Goal: Task Accomplishment & Management: Manage account settings

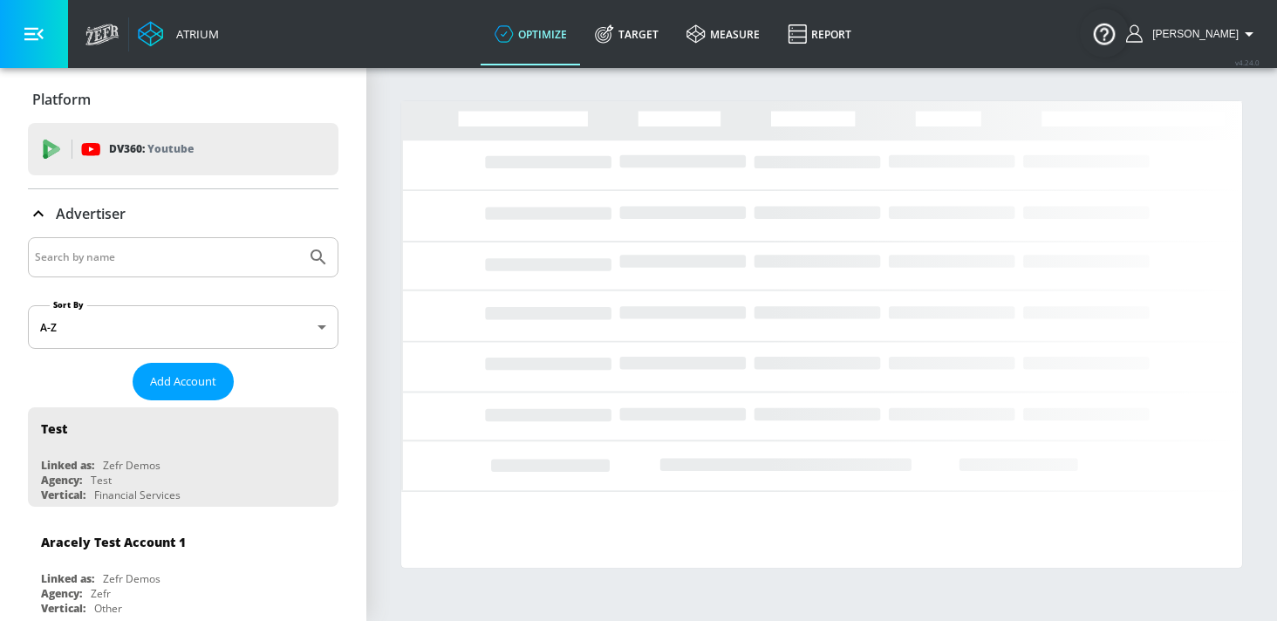
click at [208, 256] on input "Search by name" at bounding box center [167, 257] width 264 height 23
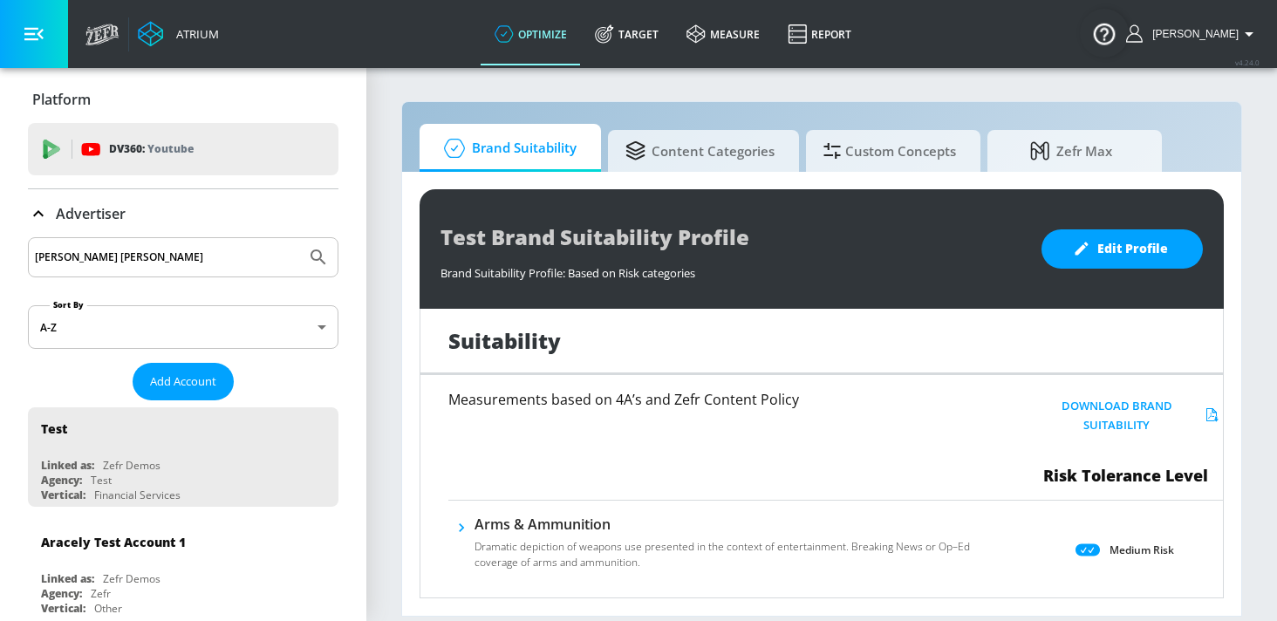
type input "[PERSON_NAME] [PERSON_NAME]"
click at [299, 238] on button "Submit Search" at bounding box center [318, 257] width 38 height 38
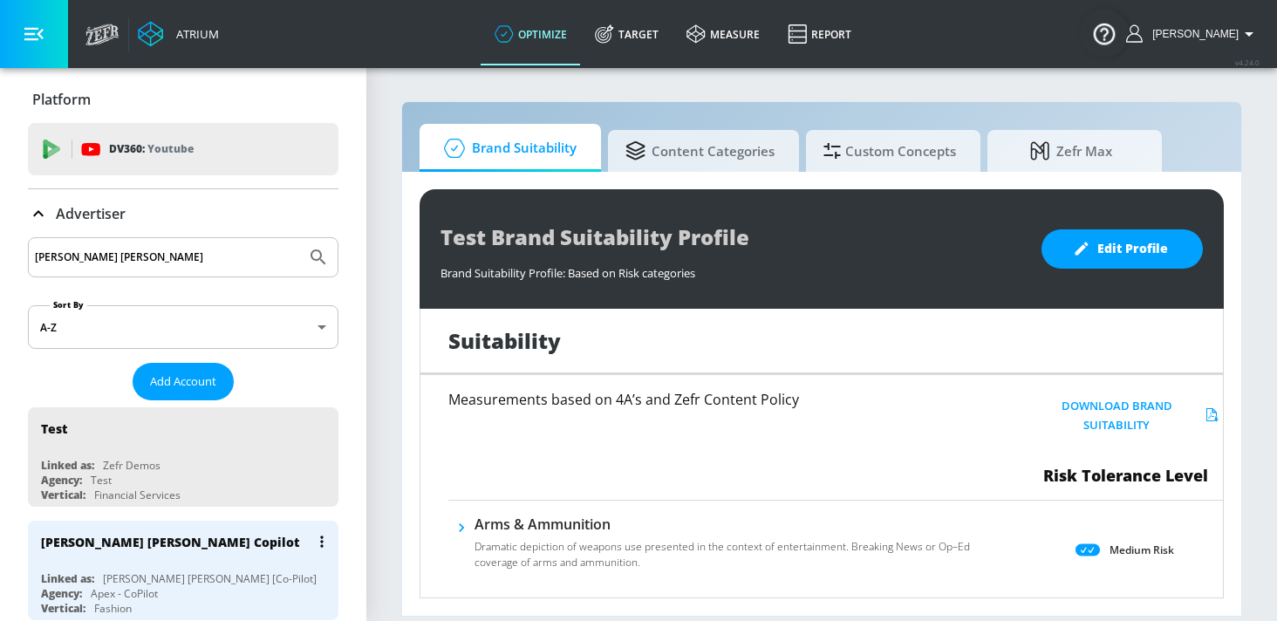
click at [174, 559] on div "[PERSON_NAME] [PERSON_NAME] Copilot" at bounding box center [187, 542] width 293 height 42
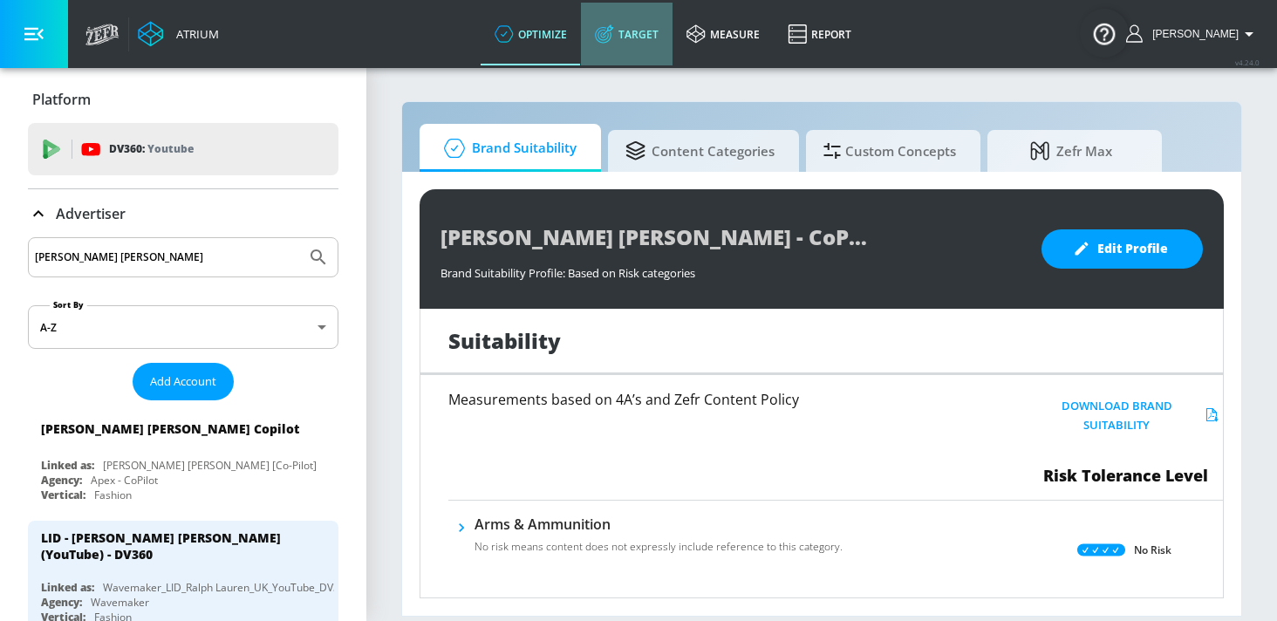
click at [651, 33] on link "Target" at bounding box center [627, 34] width 92 height 63
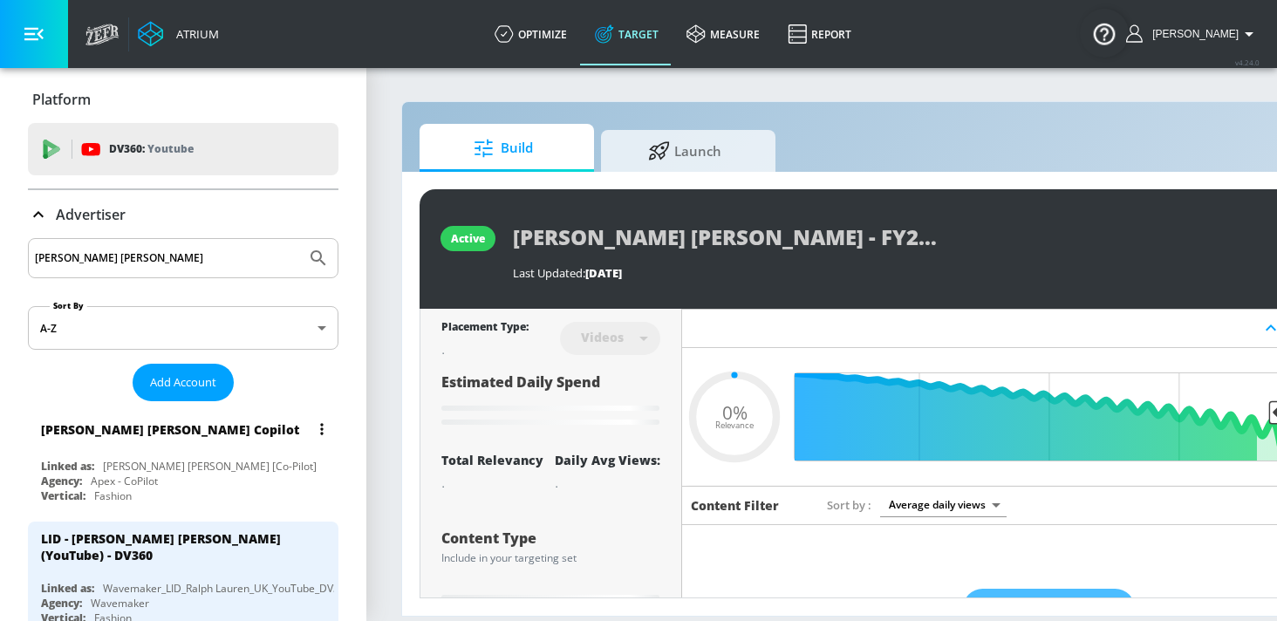
click at [234, 467] on div "Linked as: [PERSON_NAME] [PERSON_NAME] [Co-Pilot]" at bounding box center [187, 466] width 293 height 15
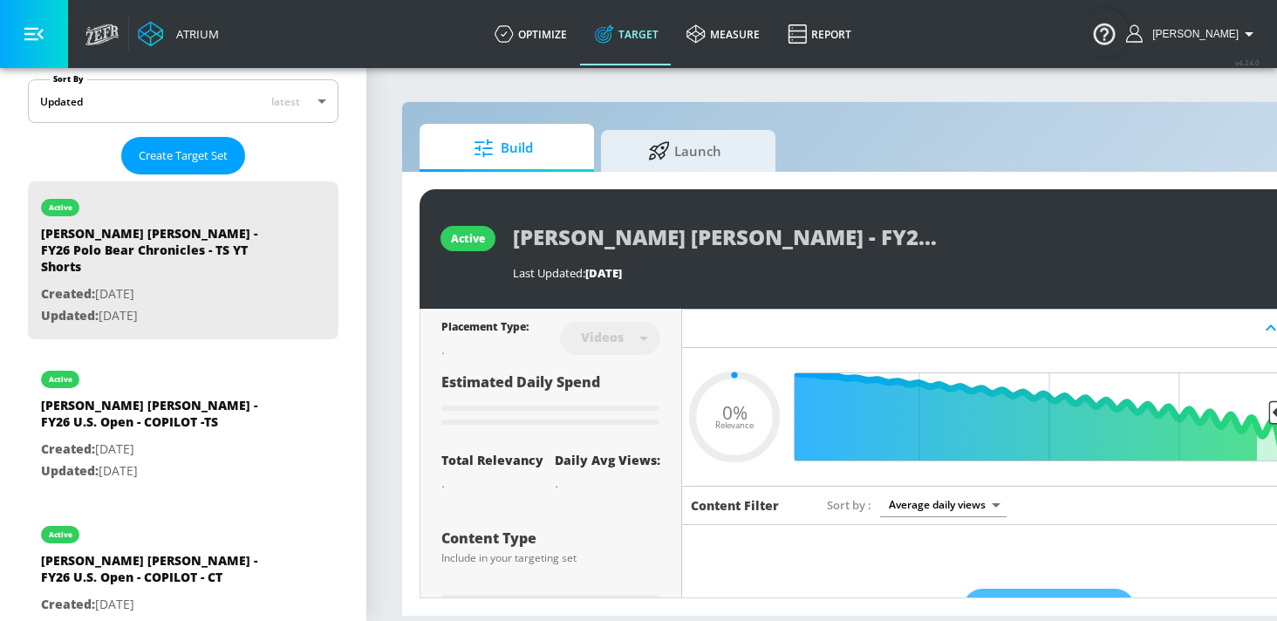
scroll to position [405, 0]
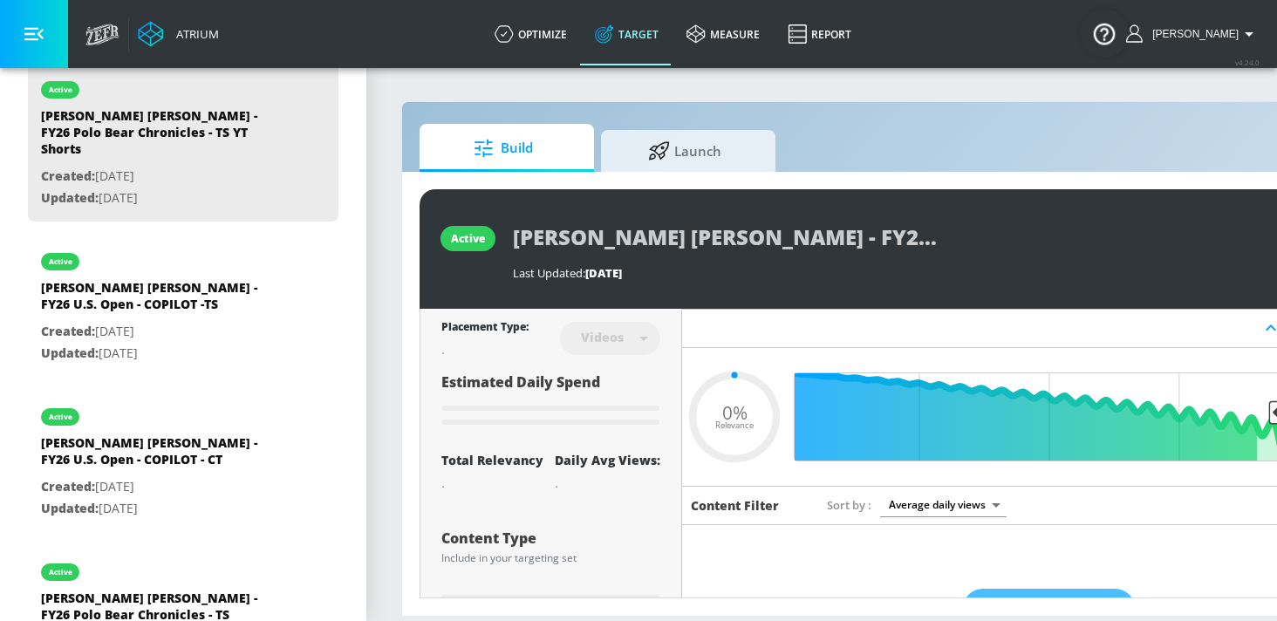
type input "0.51"
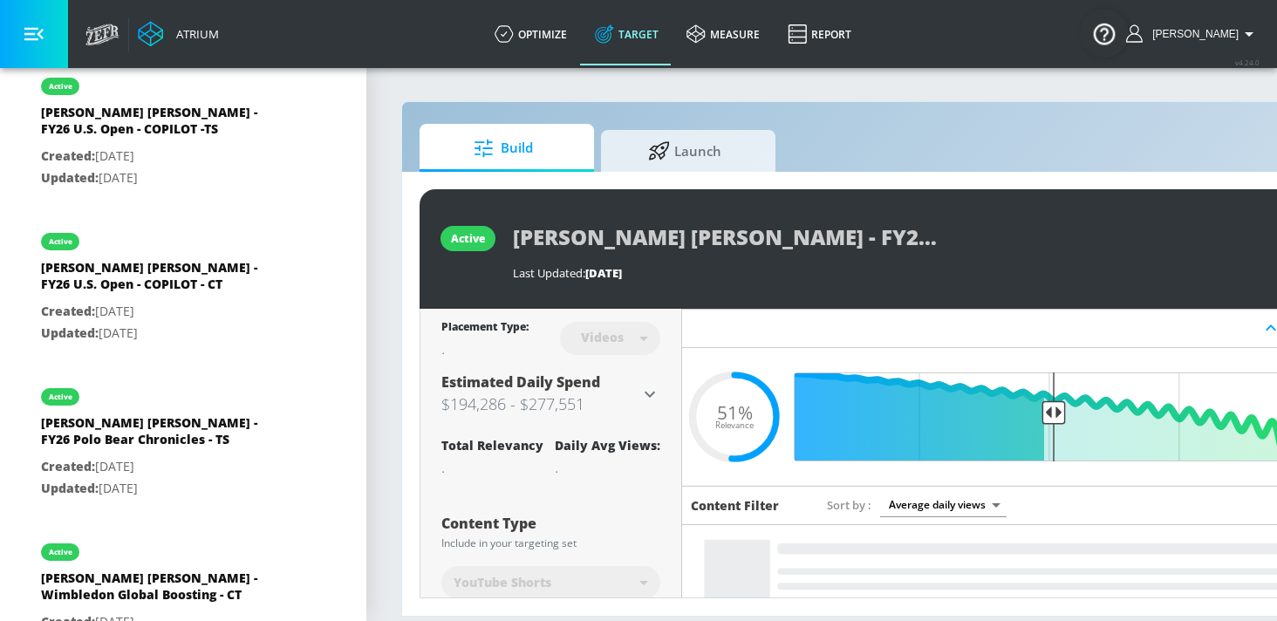
scroll to position [705, 0]
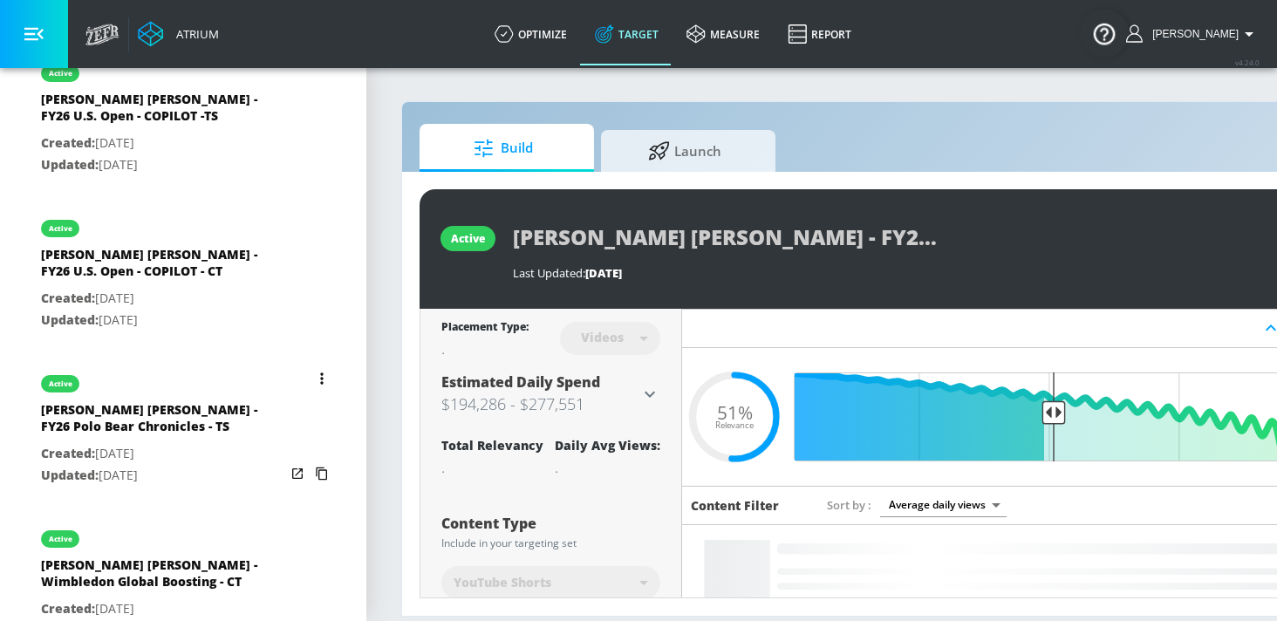
click at [191, 401] on div "[PERSON_NAME] [PERSON_NAME] - FY26 Polo Bear Chronicles - TS" at bounding box center [163, 422] width 244 height 42
type input "[PERSON_NAME] [PERSON_NAME] - FY26 Polo Bear Chronicles - TS"
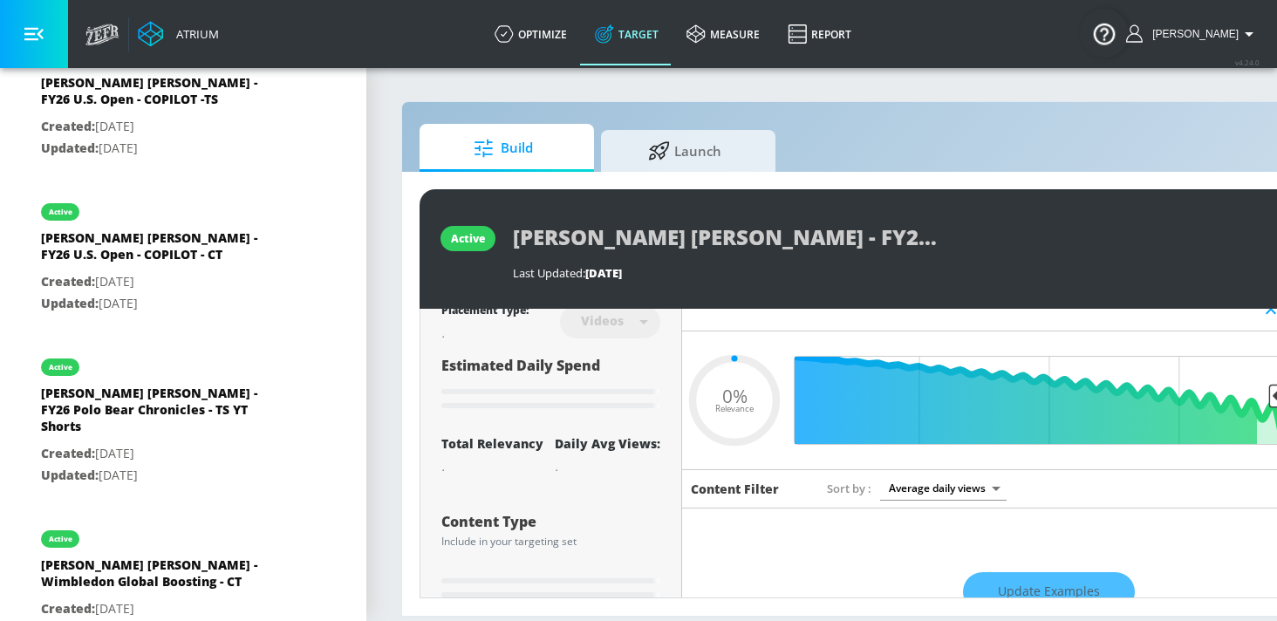
scroll to position [15, 0]
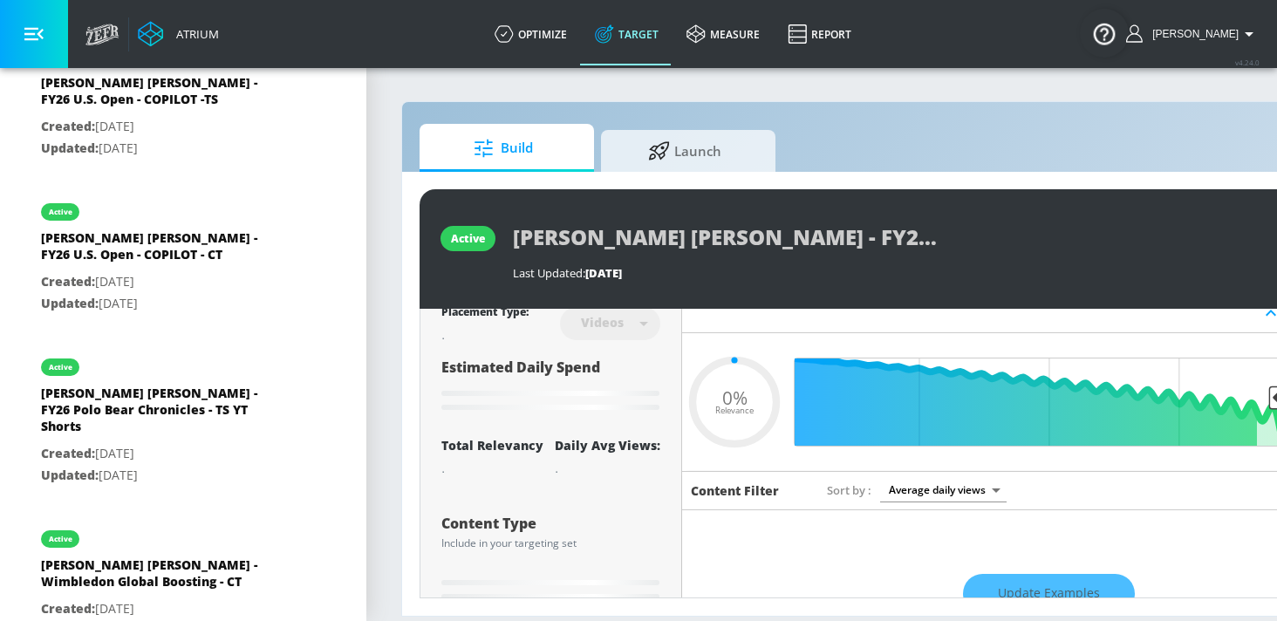
type input "0.51"
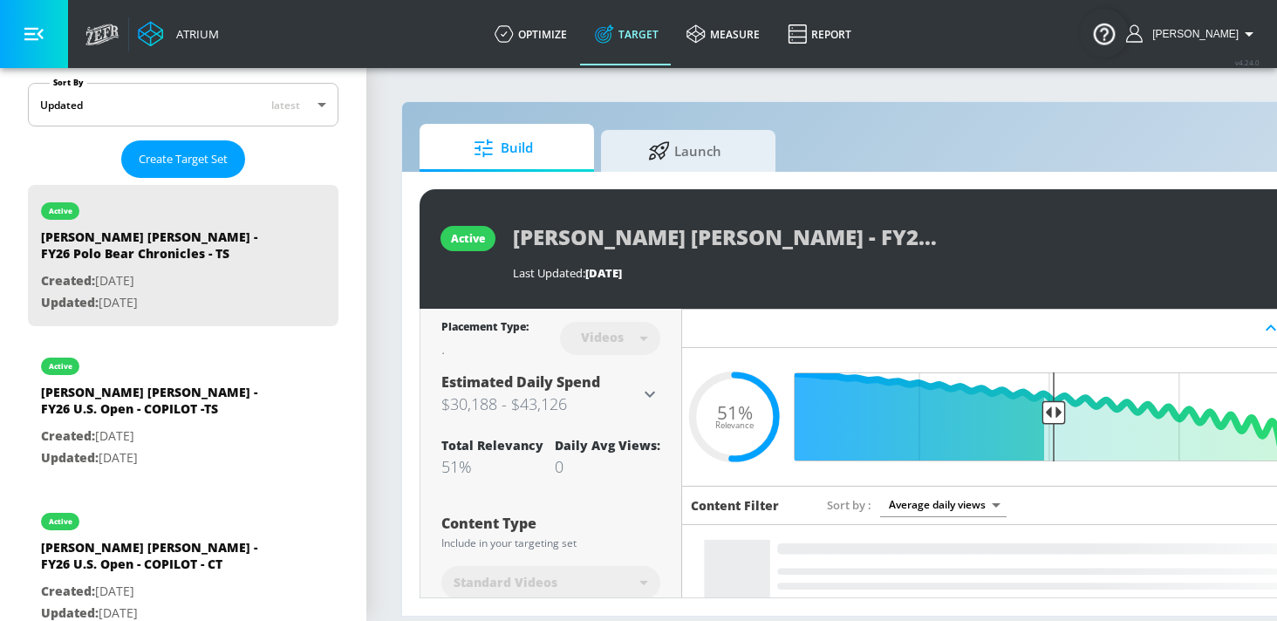
scroll to position [372, 0]
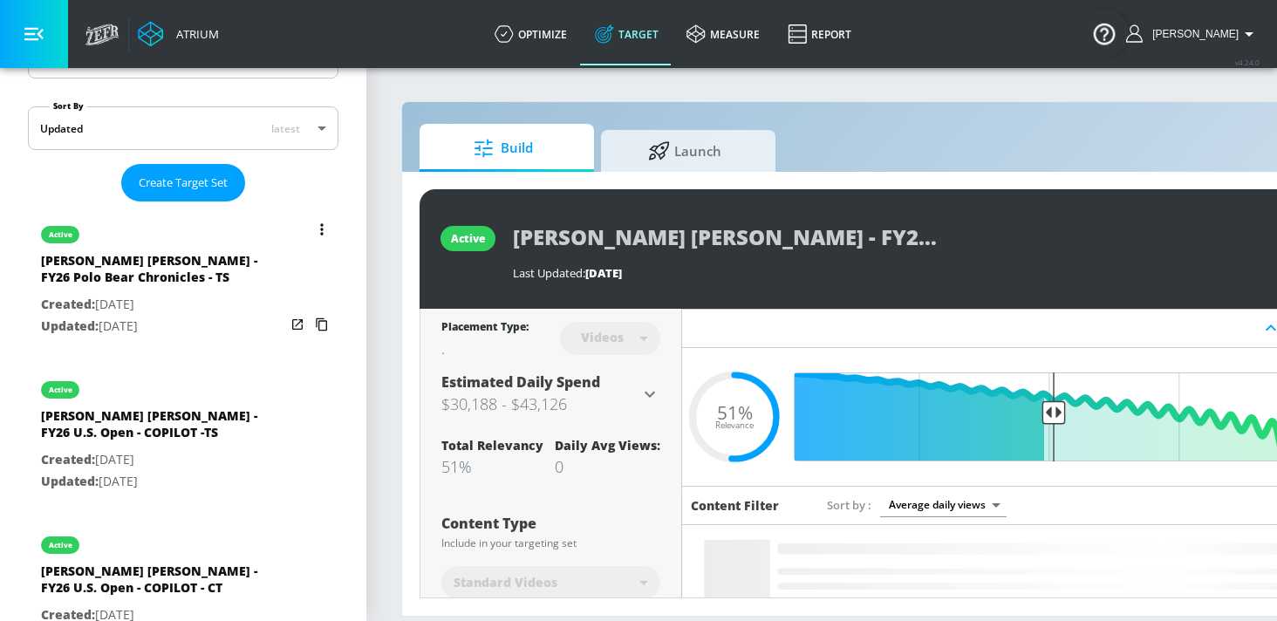
click at [320, 226] on icon "list of Target Set" at bounding box center [321, 229] width 3 height 12
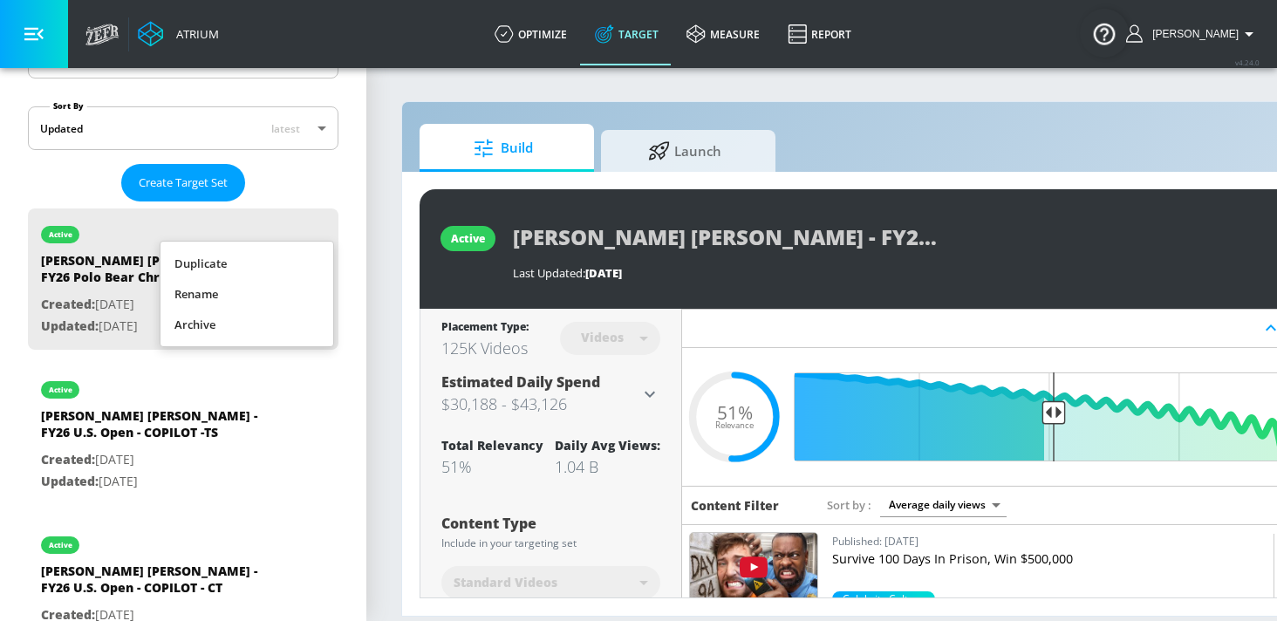
click at [280, 266] on li "Duplicate" at bounding box center [246, 264] width 173 height 31
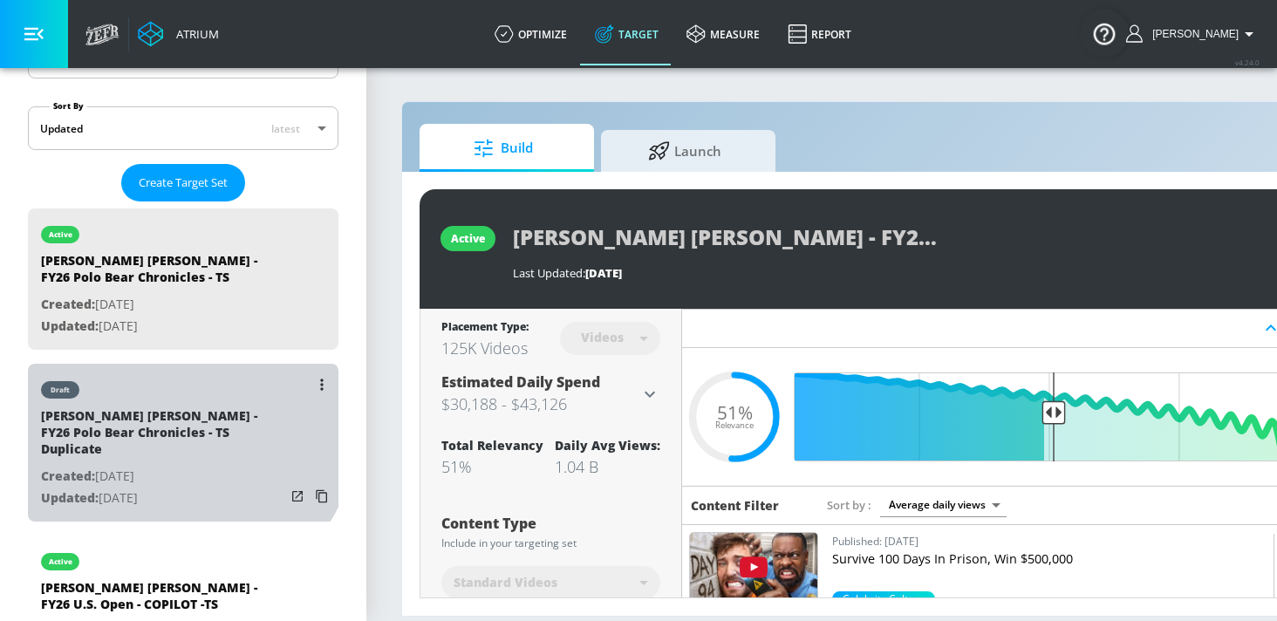
click at [149, 412] on div "[PERSON_NAME] [PERSON_NAME] - FY26 Polo Bear Chronicles - TS Duplicate" at bounding box center [163, 436] width 244 height 58
type input "[PERSON_NAME] [PERSON_NAME] - FY26 Polo Bear Chronicles - TS Duplicate"
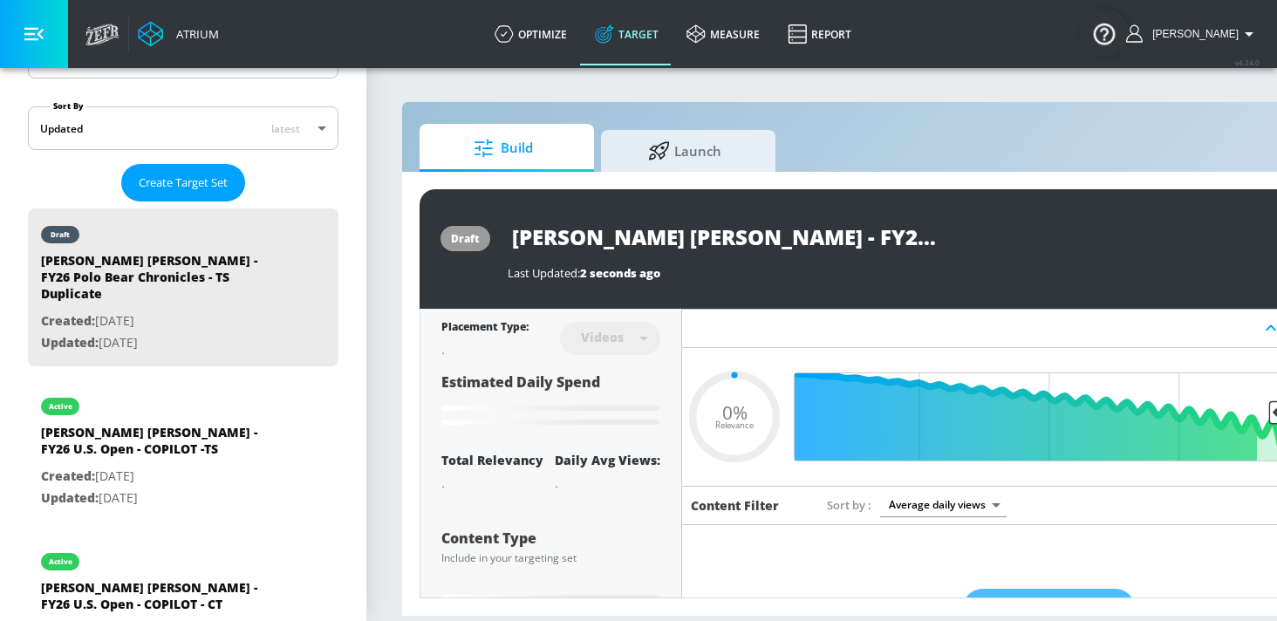
click at [798, 243] on input "[PERSON_NAME] [PERSON_NAME] - FY26 Polo Bear Chronicles - TS Duplicate" at bounding box center [726, 236] width 436 height 39
type input "0.05"
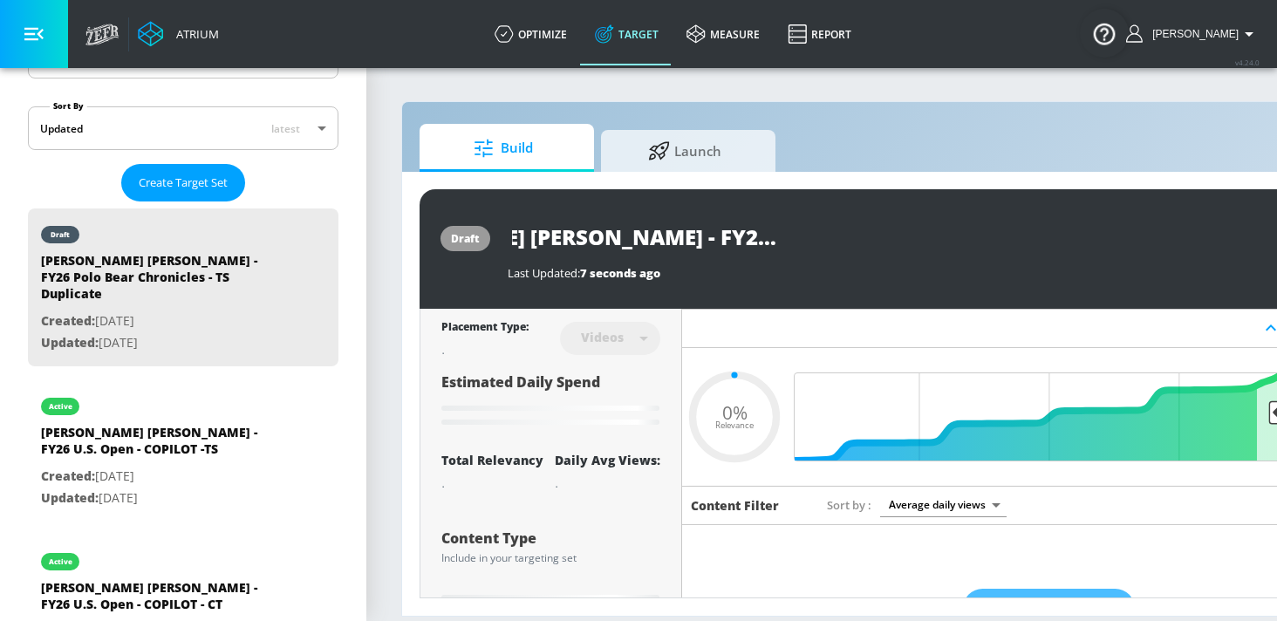
type input "[PERSON_NAME] [PERSON_NAME] - FY26 Polo Bear Chronicles - TSDuplicate"
type input "0.05"
type input "[PERSON_NAME] [PERSON_NAME] - FY26 Polo Bear Chronicles - TDuplicate"
type input "0.05"
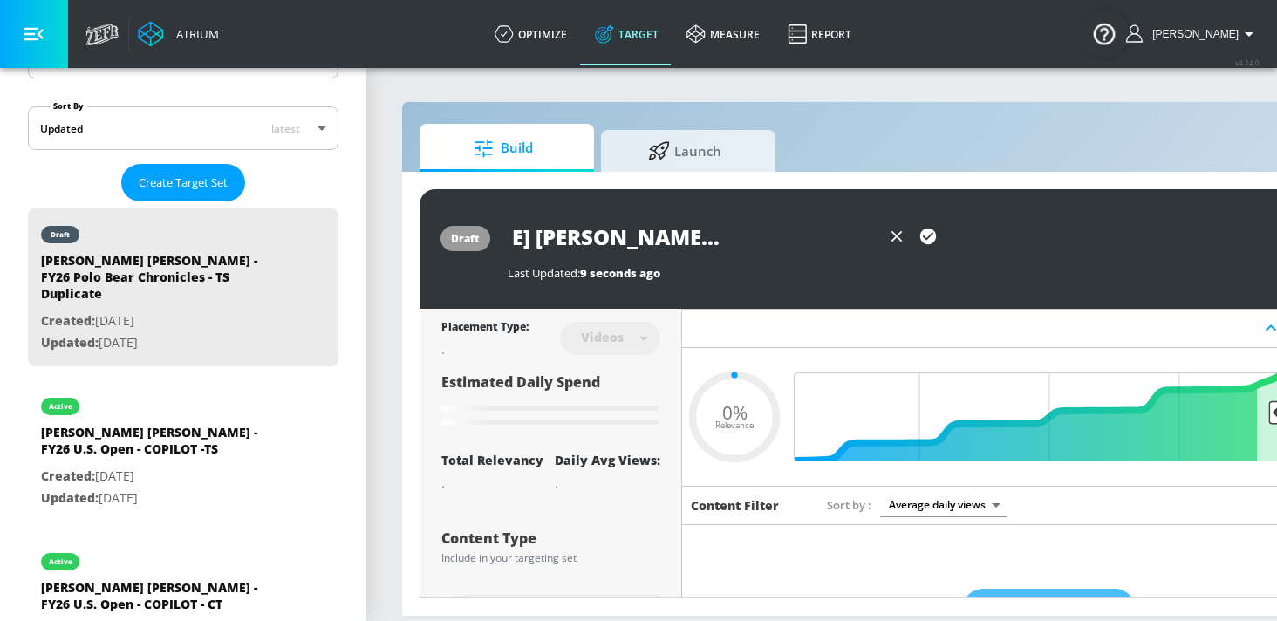
type input "[PERSON_NAME] [PERSON_NAME] - FY26 Polo Bear Chronicles - Duplicate"
type input "0.05"
type input "[PERSON_NAME] [PERSON_NAME] - FY26 Polo Bear Chronicles - CDuplicate"
type input "0.05"
type input "[PERSON_NAME] [PERSON_NAME] - FY26 Polo Bear Chronicles - CTDuplicate"
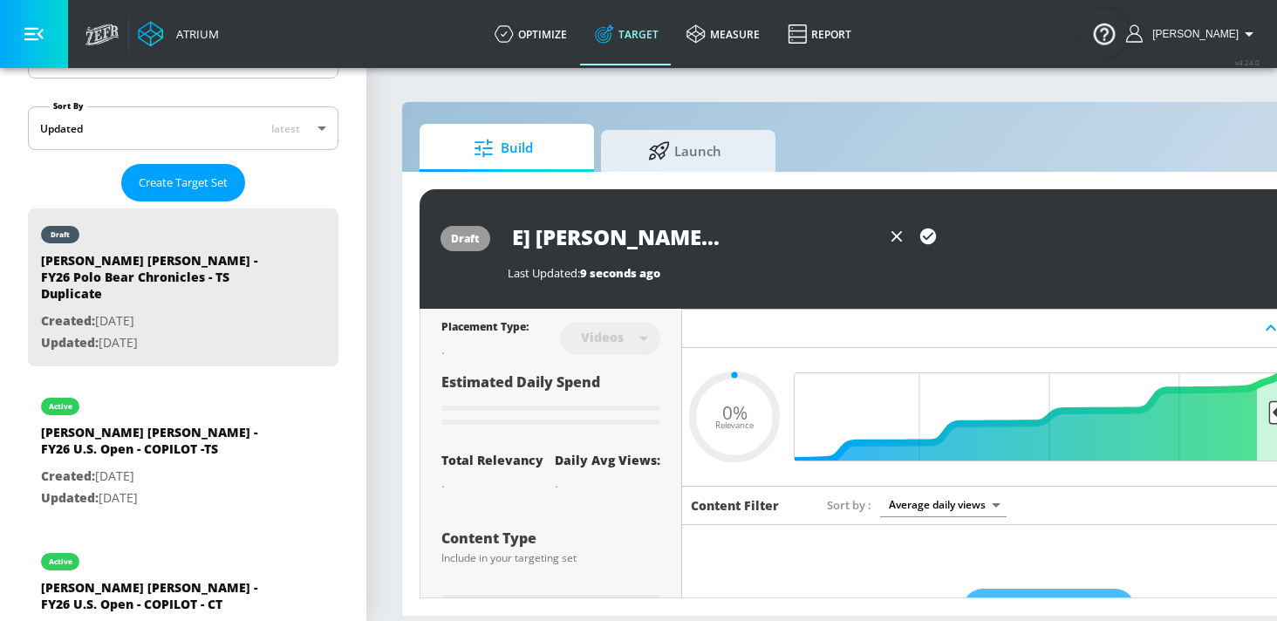
type input "0.05"
type input "[PERSON_NAME] [PERSON_NAME] - FY26 Polo Bear Chronicles - CTDuplicte"
type input "0.05"
type input "[PERSON_NAME] [PERSON_NAME] - FY26 Polo Bear Chronicles - CTDuplite"
type input "0.05"
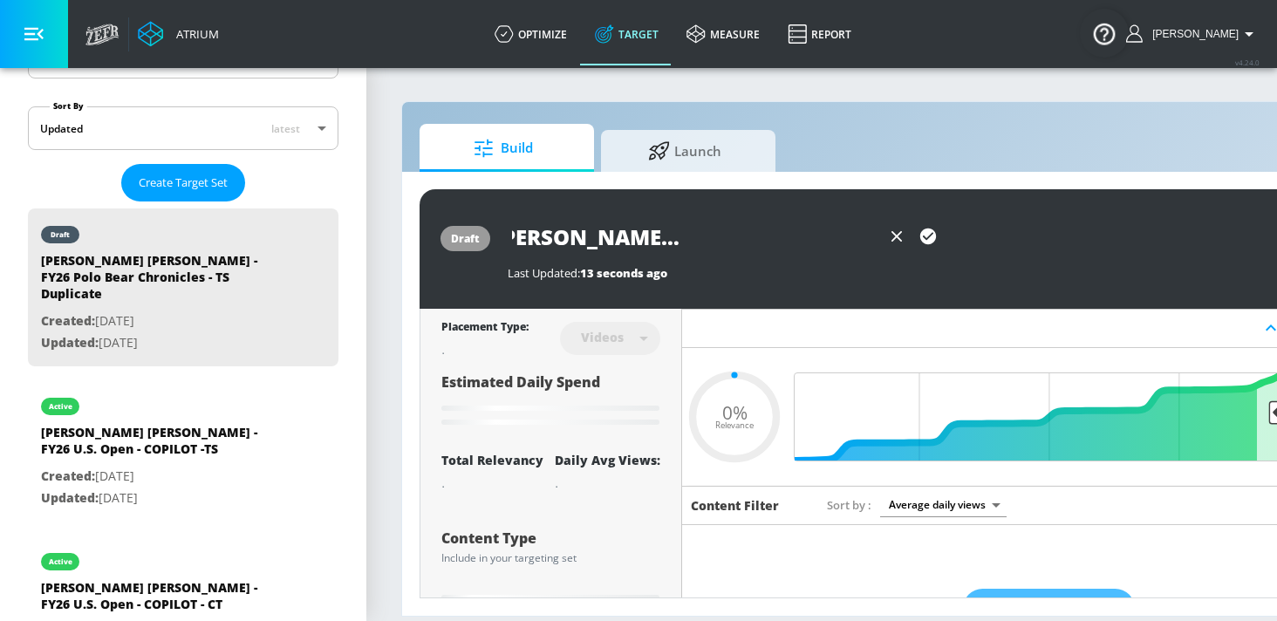
type input "[PERSON_NAME] [PERSON_NAME] - FY26 Polo Bear Chronicles - CTDuplit"
type input "0.05"
type input "[PERSON_NAME] [PERSON_NAME] - FY26 Polo Bear Chronicles - CTDupli"
type input "0.05"
type input "[PERSON_NAME] [PERSON_NAME] - FY26 Polo Bear Chronicles - CTDupl"
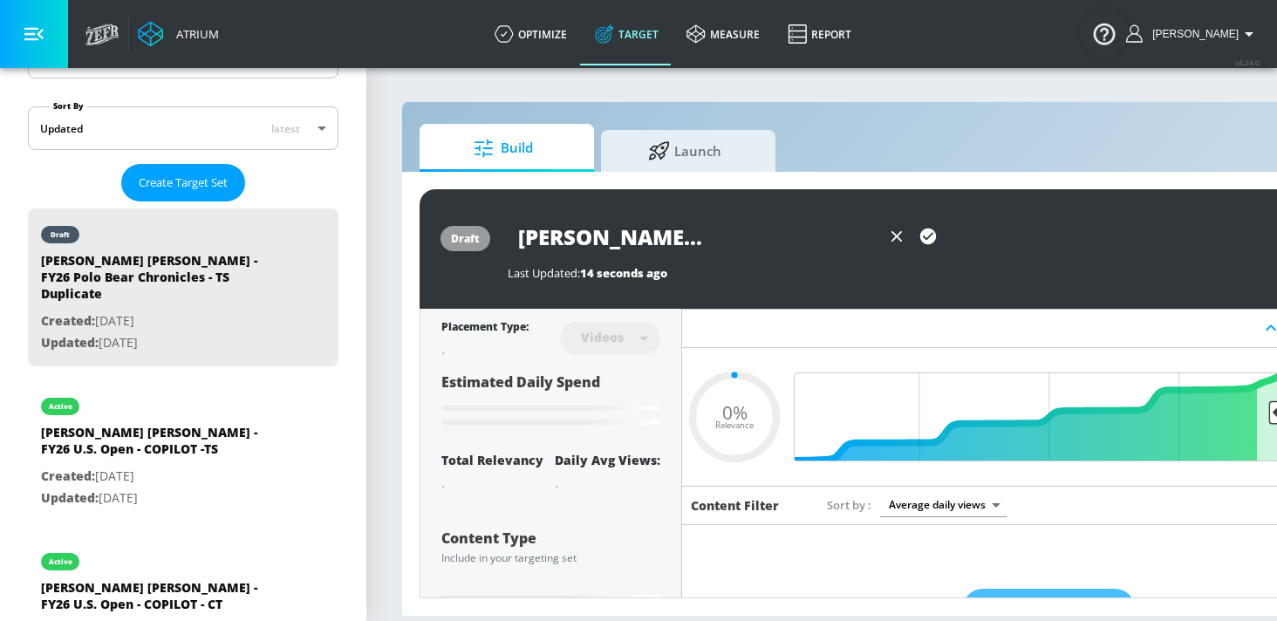
type input "0.05"
type input "[PERSON_NAME] [PERSON_NAME] - FY26 Polo Bear Chronicles - CTDup"
type input "0.05"
type input "[PERSON_NAME] [PERSON_NAME] - FY26 Polo Bear Chronicles - CTDu"
type input "0.05"
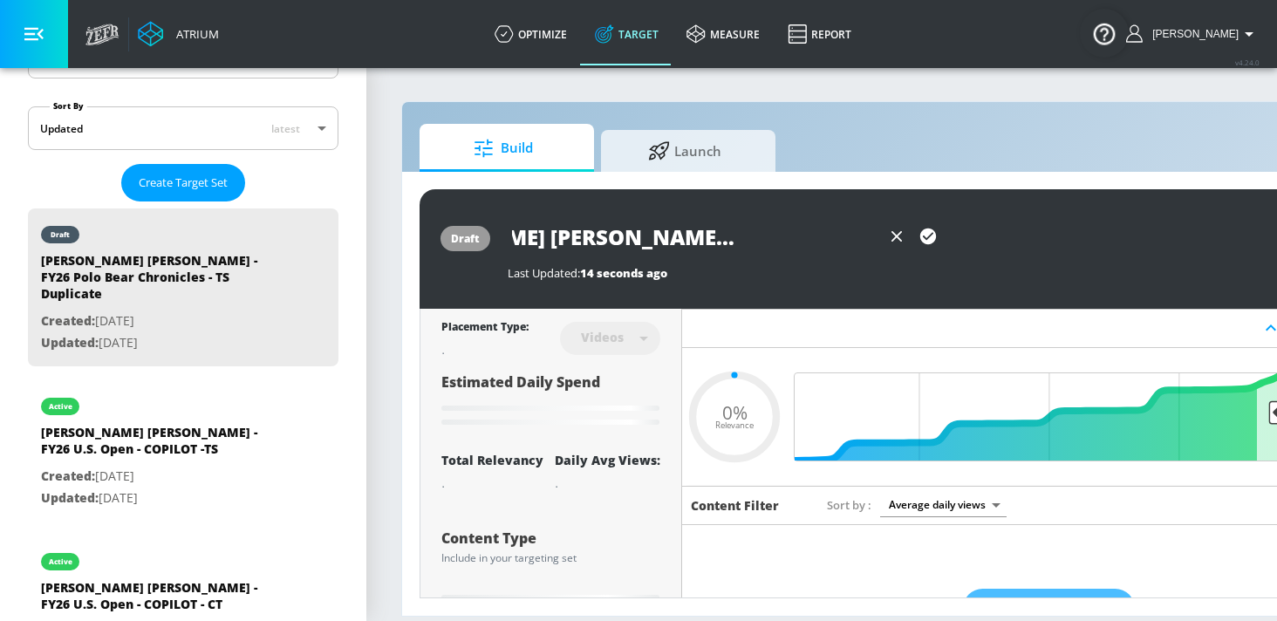
type input "[PERSON_NAME] [PERSON_NAME] - FY26 Polo Bear Chronicles - CTD"
type input "0.05"
type input "[PERSON_NAME] [PERSON_NAME] - FY26 Polo Bear Chronicles - CT"
type input "0.05"
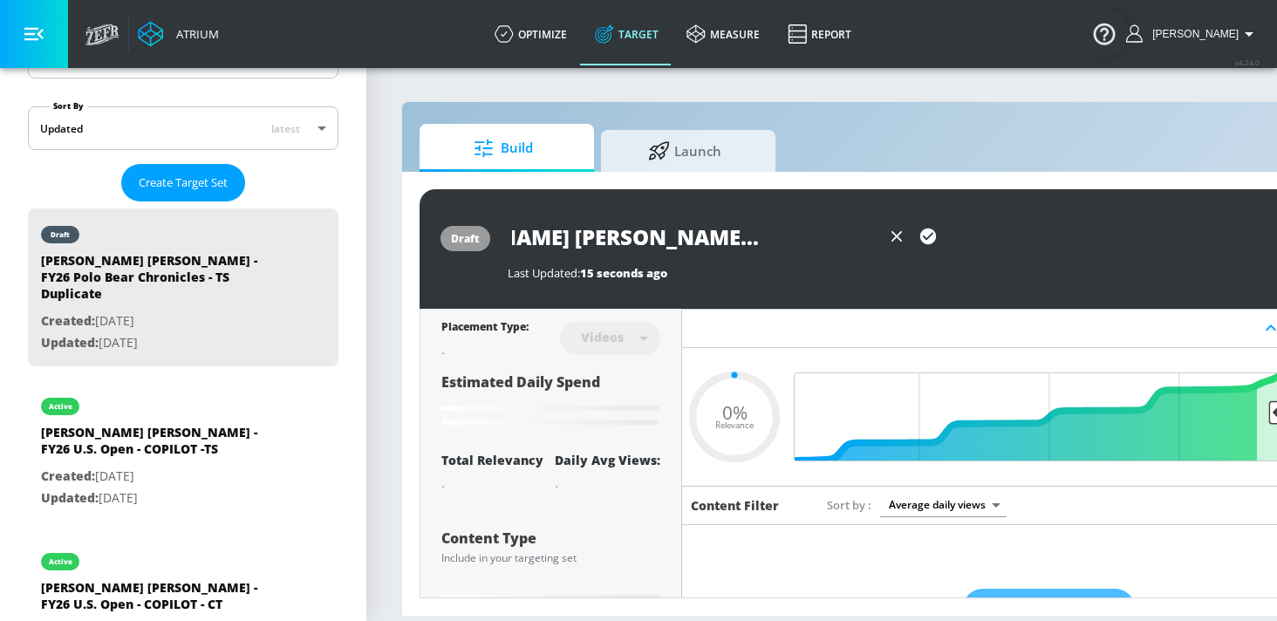
type input "[PERSON_NAME] [PERSON_NAME] - FY26 Polo Bear Chronicles - CT"
click at [926, 233] on icon "button" at bounding box center [928, 236] width 16 height 16
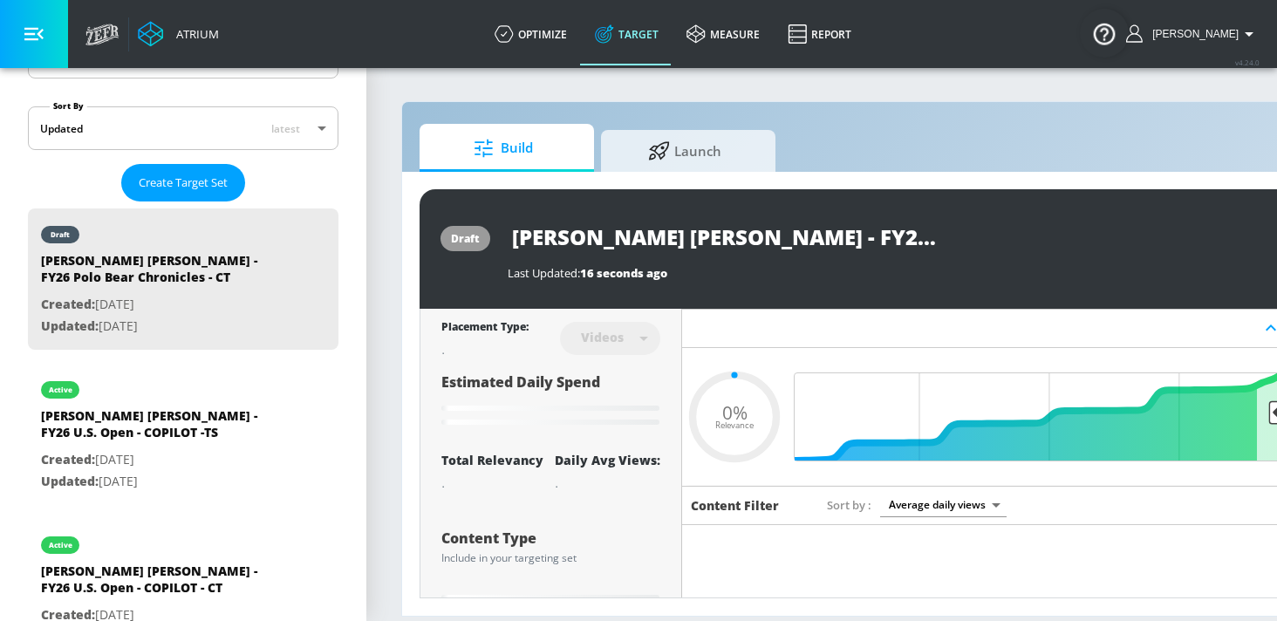
type input "0.05"
click at [629, 348] on div "Videos" at bounding box center [610, 338] width 100 height 46
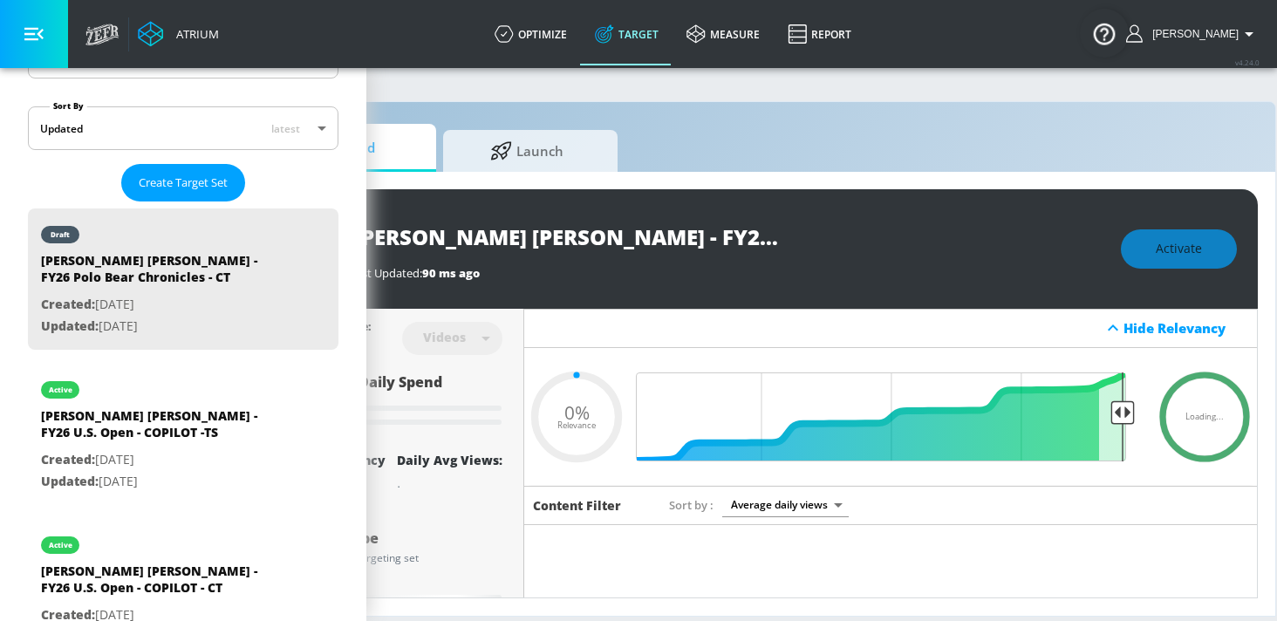
scroll to position [0, 192]
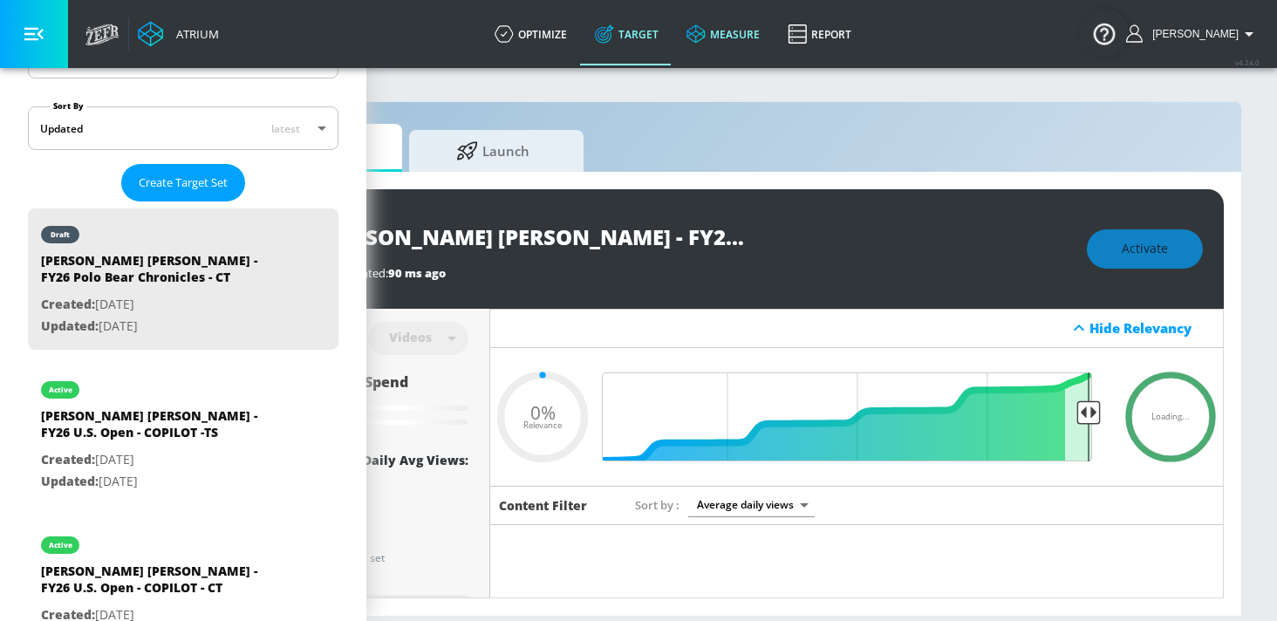
type input "[PERSON_NAME] [PERSON_NAME] - FY26 Polo Bear Chronicles - TS Duplicate"
type input "0.51"
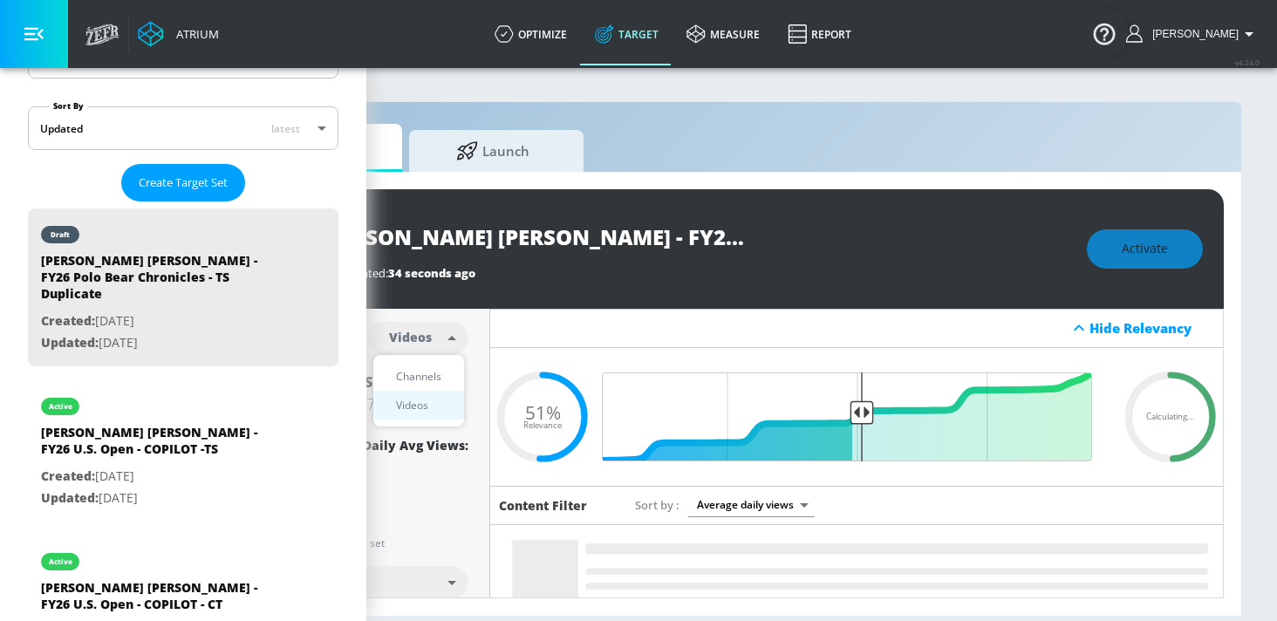
click at [424, 342] on body "Atrium optimize Target measure Report optimize Target measure Report v 4.24.0 K…" at bounding box center [446, 310] width 1277 height 621
click at [430, 381] on div "Channels" at bounding box center [418, 376] width 63 height 18
type input "channels"
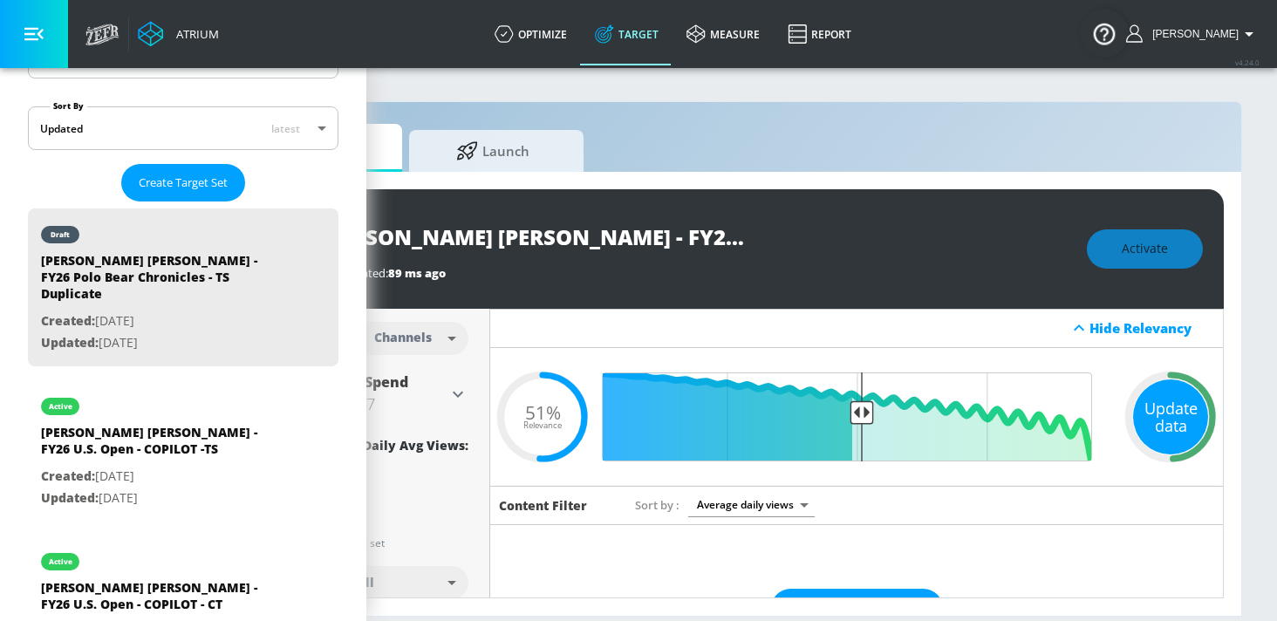
click at [1170, 429] on div "Update data" at bounding box center [1170, 416] width 75 height 75
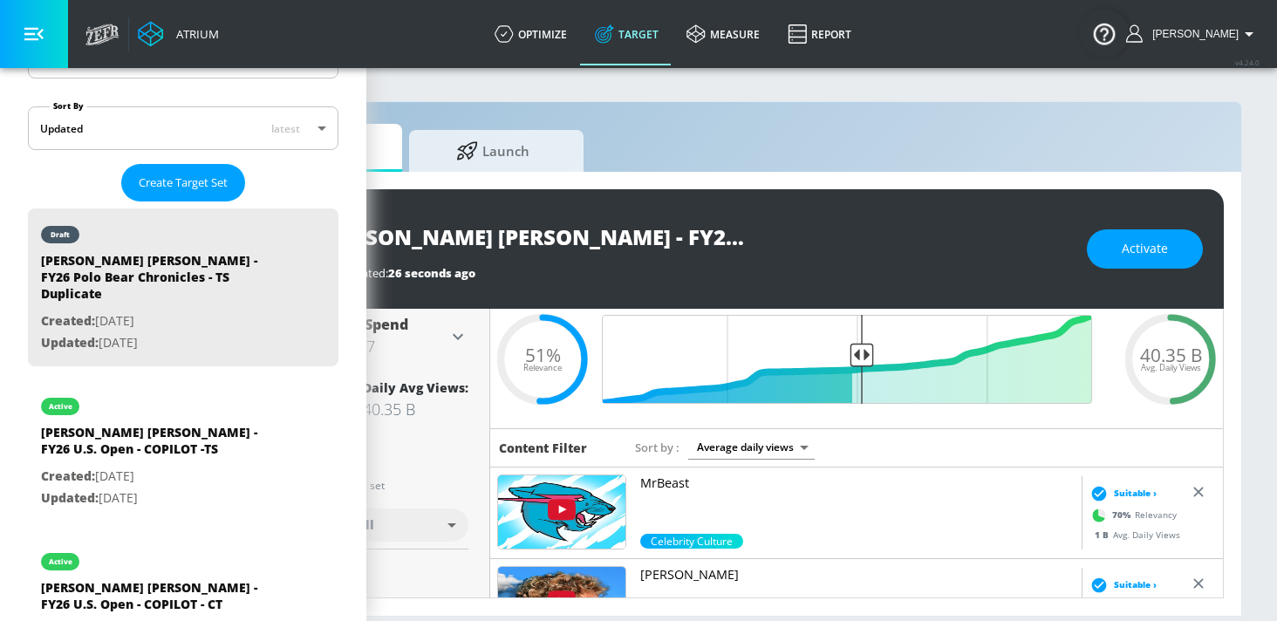
scroll to position [0, 0]
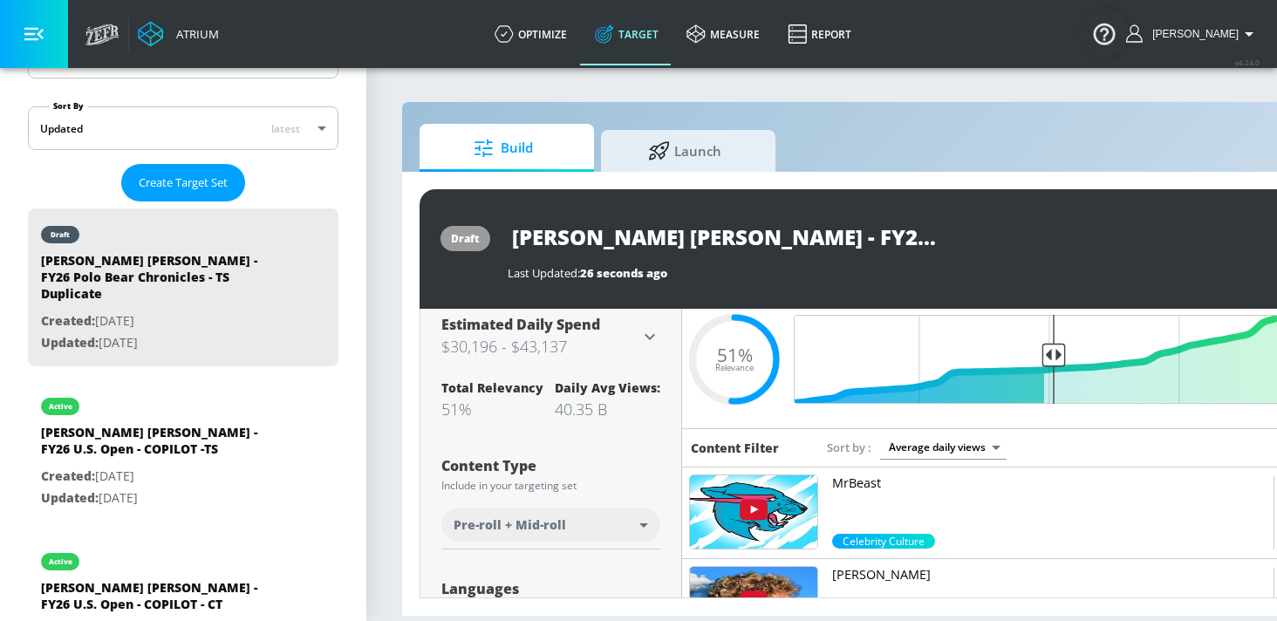
drag, startPoint x: 515, startPoint y: 240, endPoint x: 918, endPoint y: 302, distance: 407.7
click at [926, 302] on div "draft [PERSON_NAME] [PERSON_NAME] - FY26 Polo Bear Chronicles - TS Duplicate La…" at bounding box center [917, 248] width 996 height 119
click at [806, 238] on input "[PERSON_NAME] [PERSON_NAME] - FY26 Polo Bear Chronicles - TS Duplicate" at bounding box center [726, 236] width 436 height 39
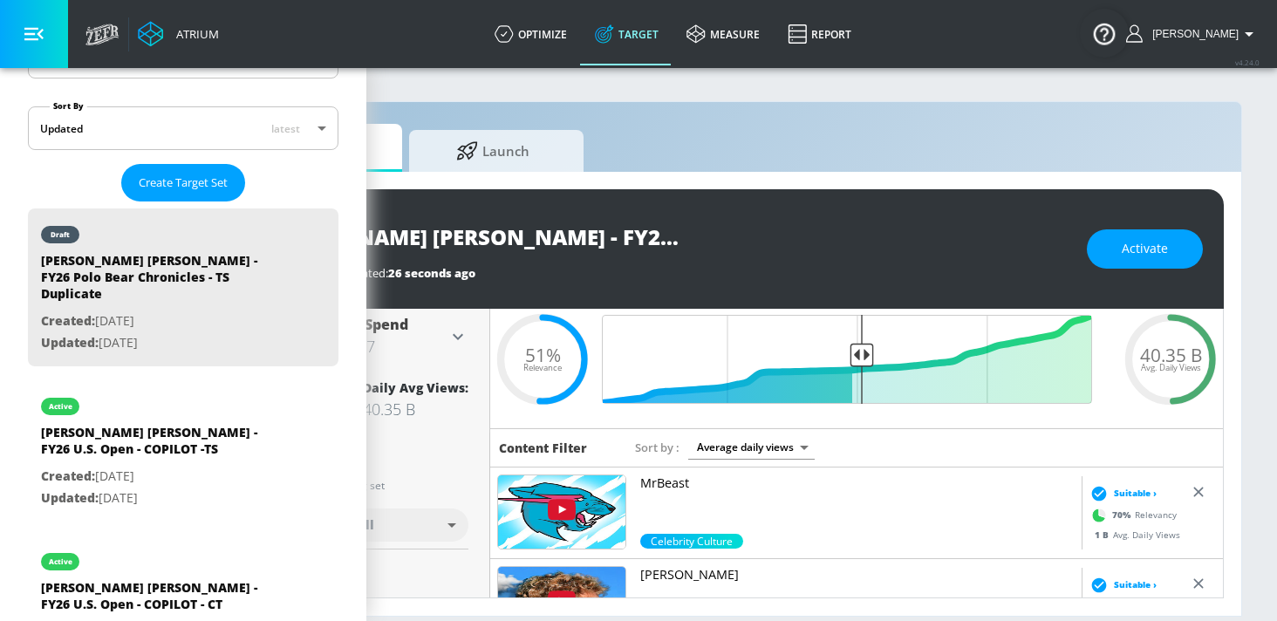
scroll to position [0, 160]
drag, startPoint x: 740, startPoint y: 233, endPoint x: 635, endPoint y: 238, distance: 105.7
click at [635, 238] on input "[PERSON_NAME] [PERSON_NAME] - FY26 Polo Bear Chronicles - TS Duplicate" at bounding box center [534, 236] width 436 height 39
type input "[PERSON_NAME] [PERSON_NAME] - FY26 Polo Bear Chronicles - CT"
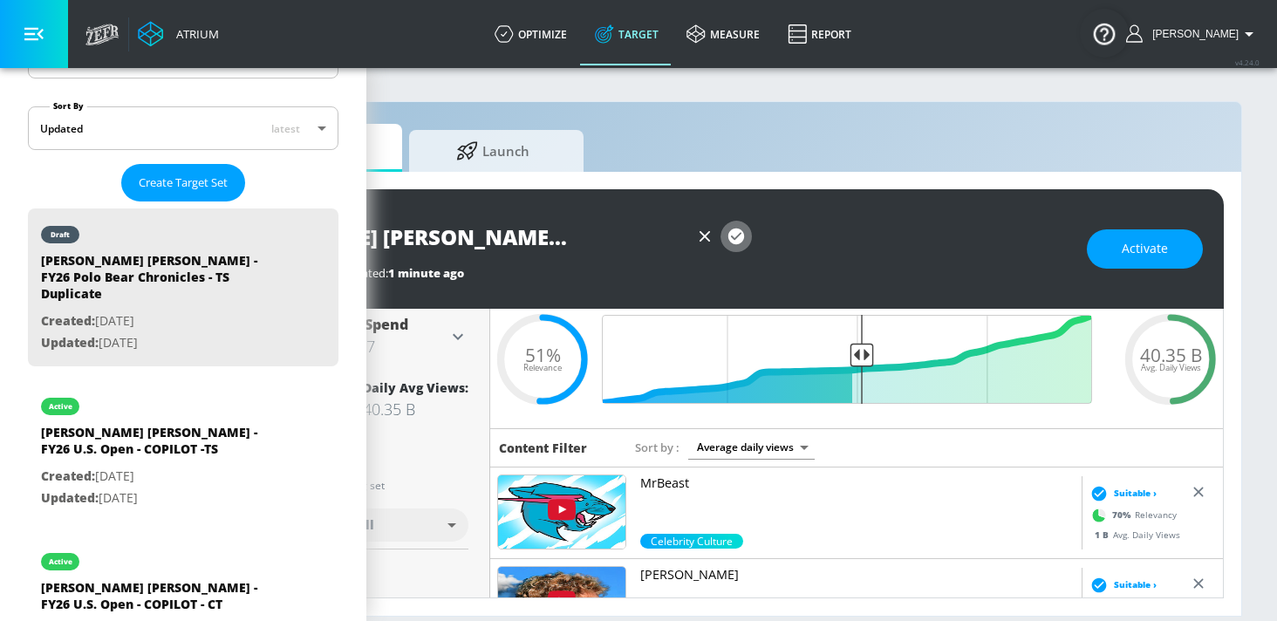
scroll to position [0, 0]
click at [732, 239] on icon "button" at bounding box center [736, 236] width 16 height 16
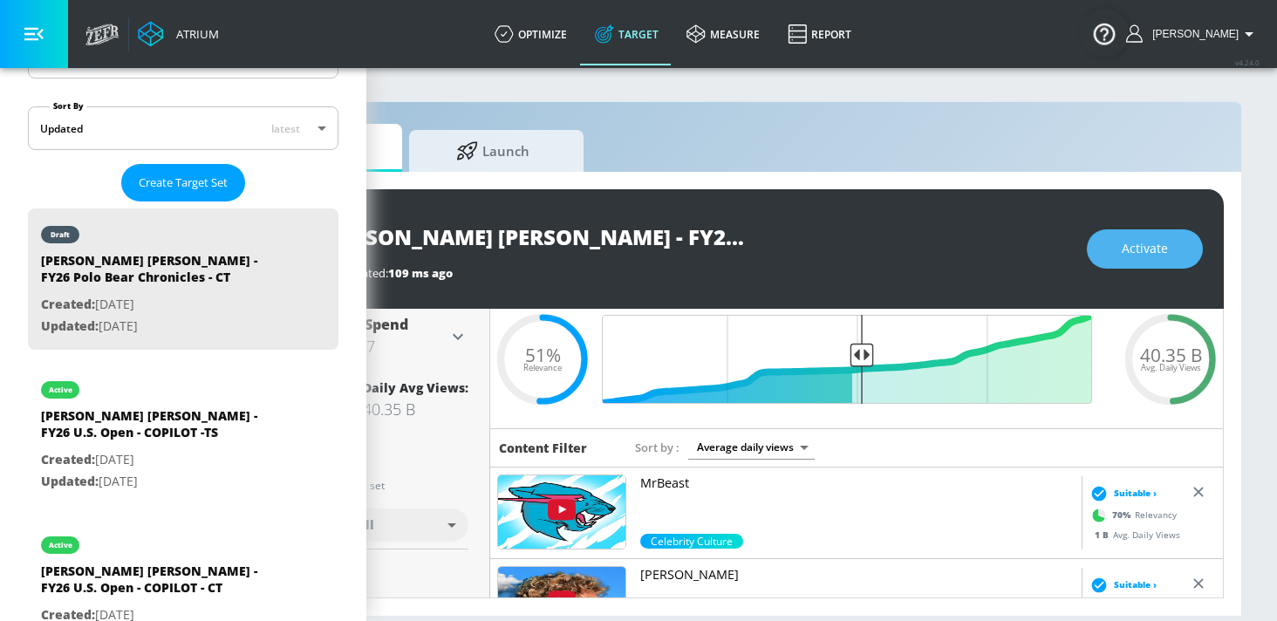
click at [1108, 254] on button "Activate" at bounding box center [1145, 248] width 116 height 39
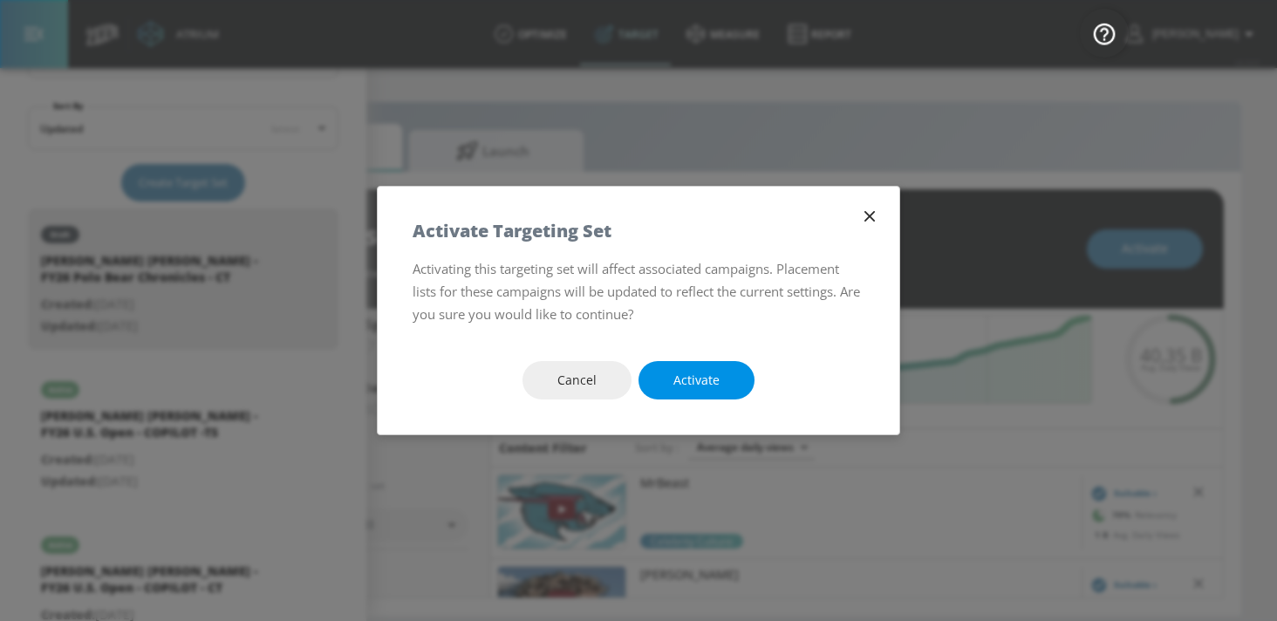
click at [743, 383] on button "Activate" at bounding box center [696, 380] width 116 height 39
